Goal: Task Accomplishment & Management: Manage account settings

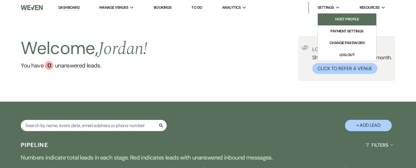
click at [343, 17] on li "Host Profile" at bounding box center [347, 19] width 53 height 6
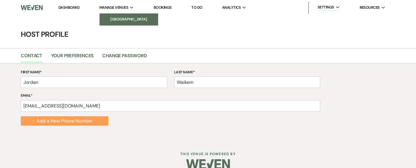
click at [126, 19] on li "[GEOGRAPHIC_DATA]" at bounding box center [129, 19] width 53 height 6
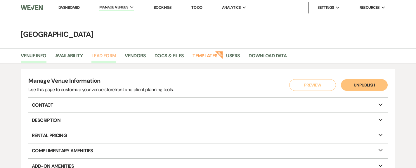
click at [109, 58] on link "Lead Form" at bounding box center [104, 57] width 25 height 11
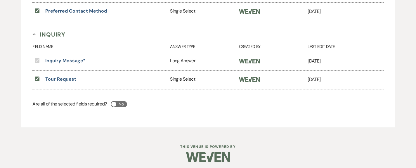
scroll to position [337, 0]
